Goal: Find specific page/section: Find specific page/section

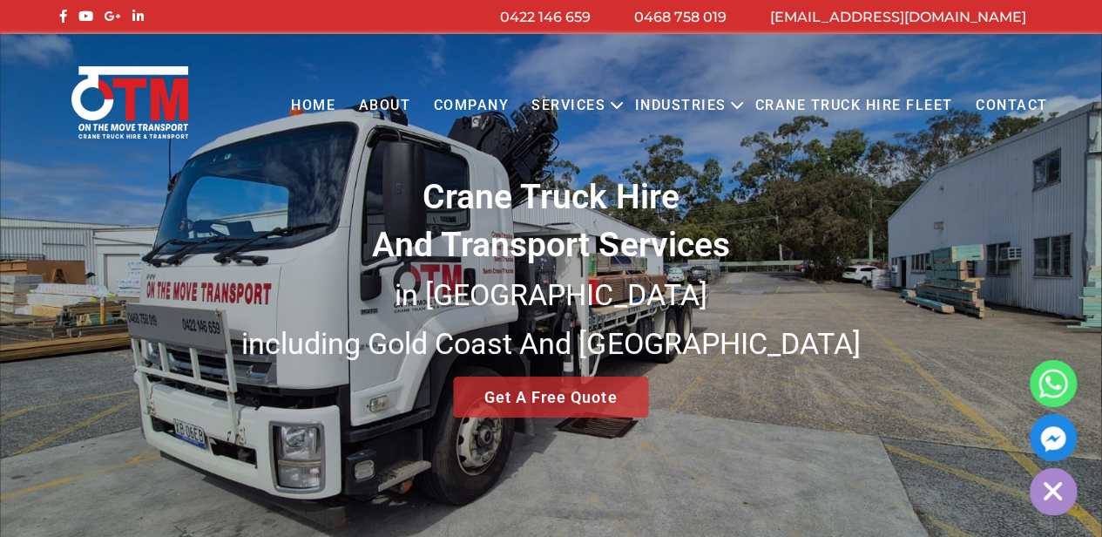
click at [1033, 93] on link "Contact" at bounding box center [1012, 106] width 95 height 48
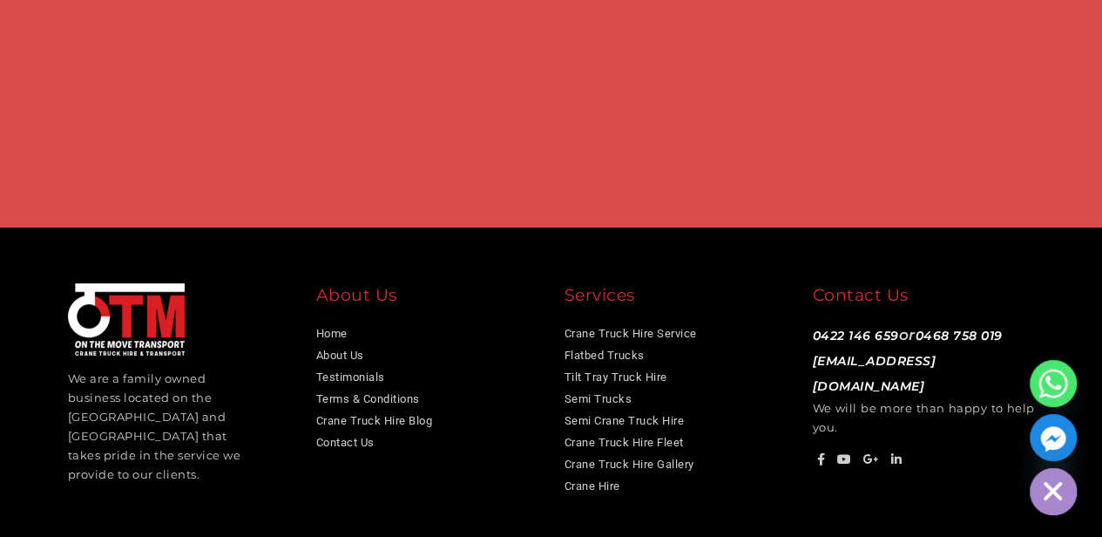
scroll to position [1347, 0]
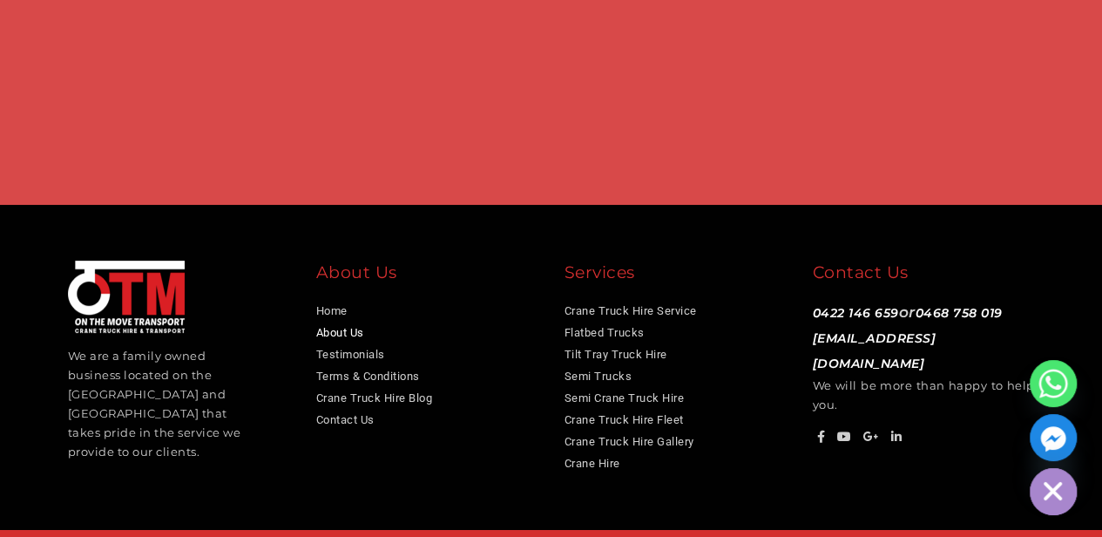
click at [335, 326] on link "About Us" at bounding box center [340, 332] width 48 height 13
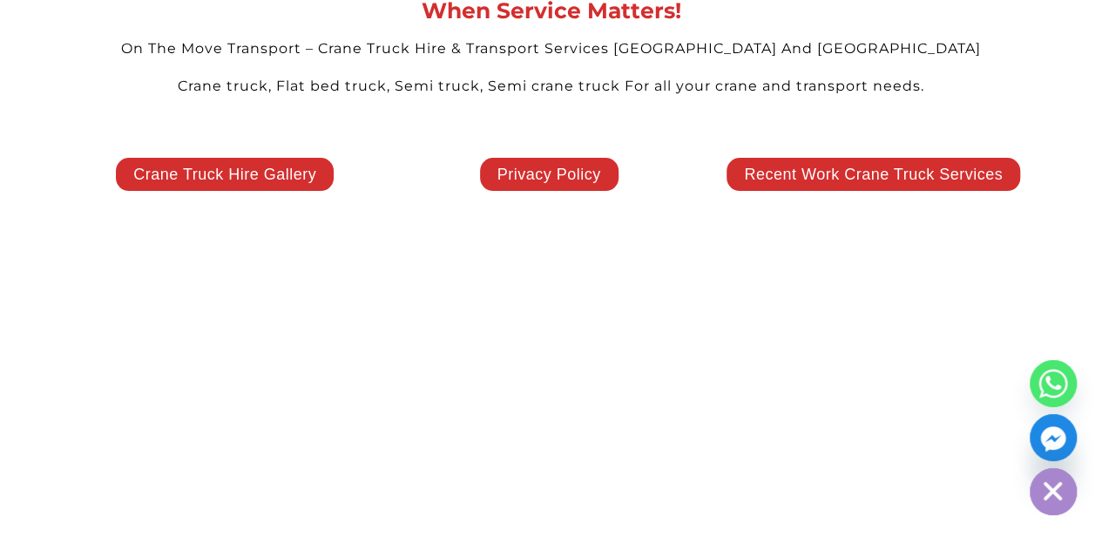
scroll to position [3505, 0]
